Goal: Transaction & Acquisition: Purchase product/service

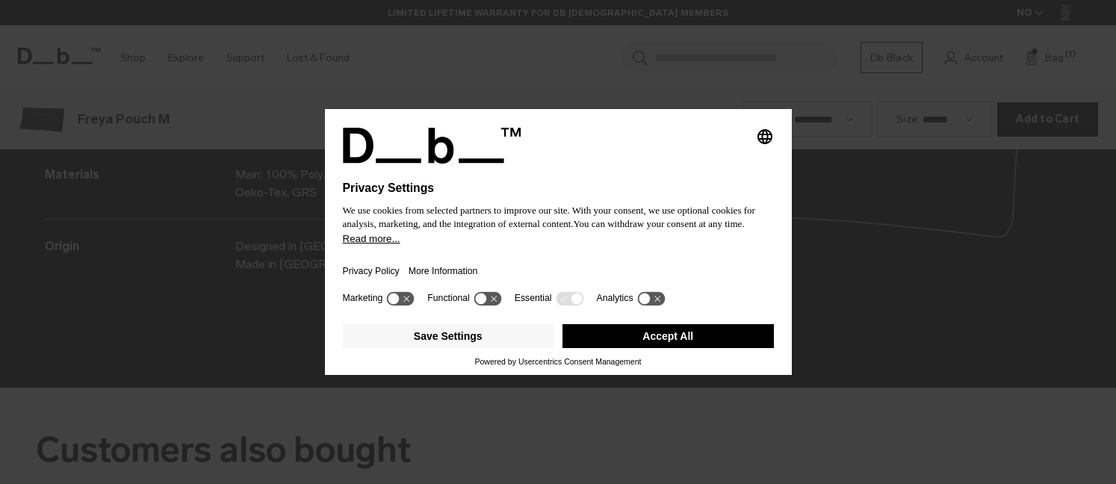
scroll to position [1936, 0]
